Goal: Check status

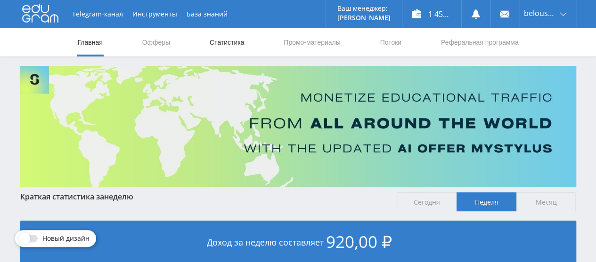
click at [213, 43] on link "Статистика" at bounding box center [227, 42] width 37 height 28
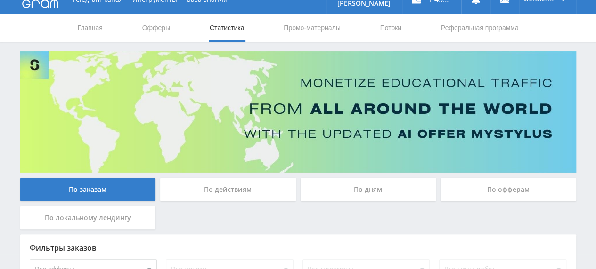
scroll to position [3, 0]
